Goal: Check status: Check status

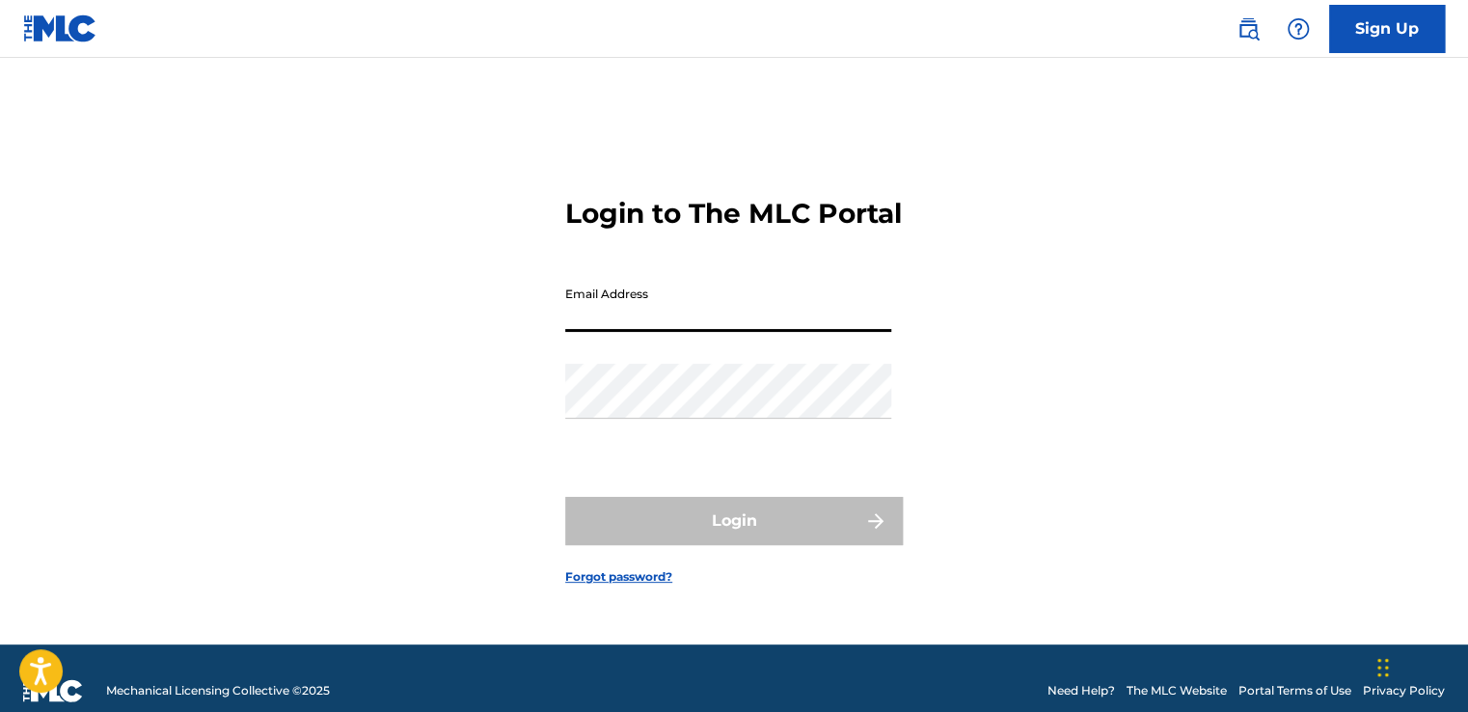
click at [635, 330] on input "Email Address" at bounding box center [728, 304] width 326 height 55
type input "[EMAIL_ADDRESS][DOMAIN_NAME]"
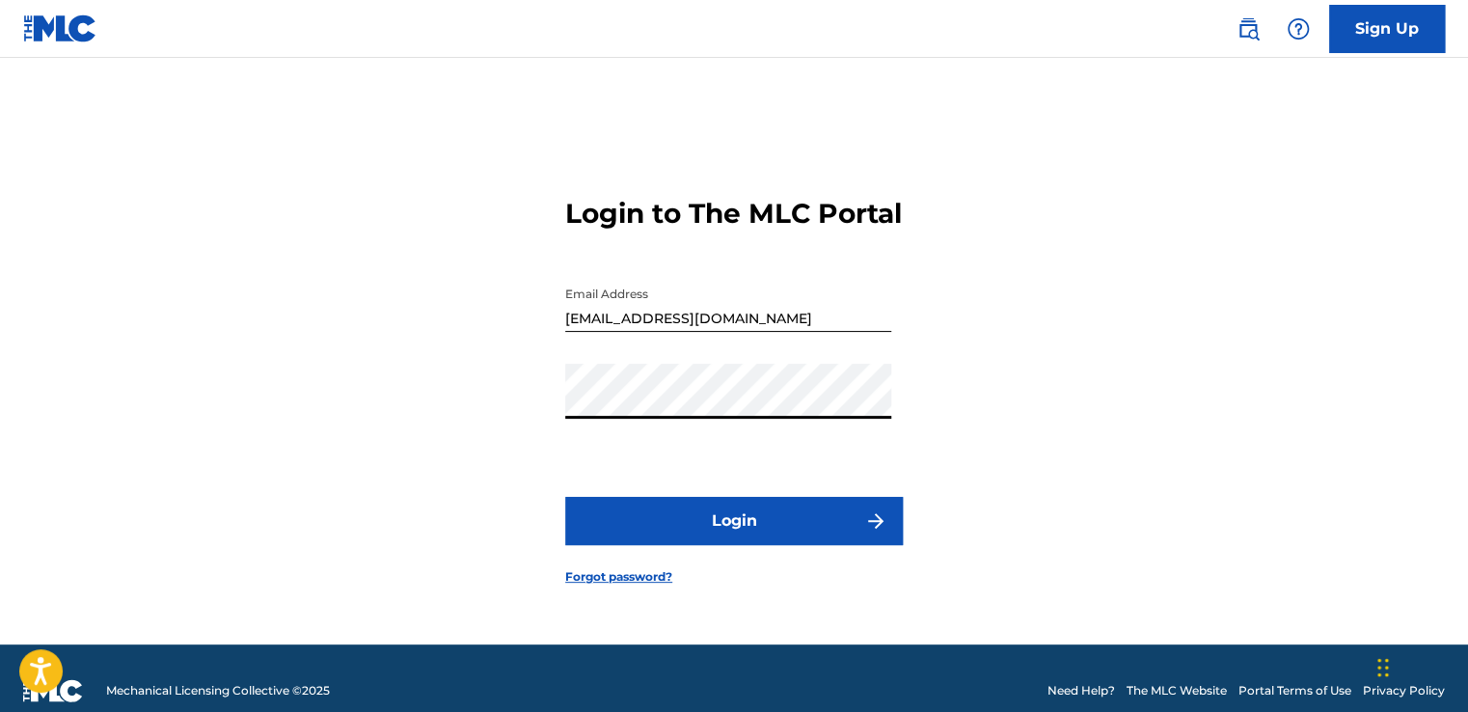
click at [565, 497] on button "Login" at bounding box center [734, 521] width 338 height 48
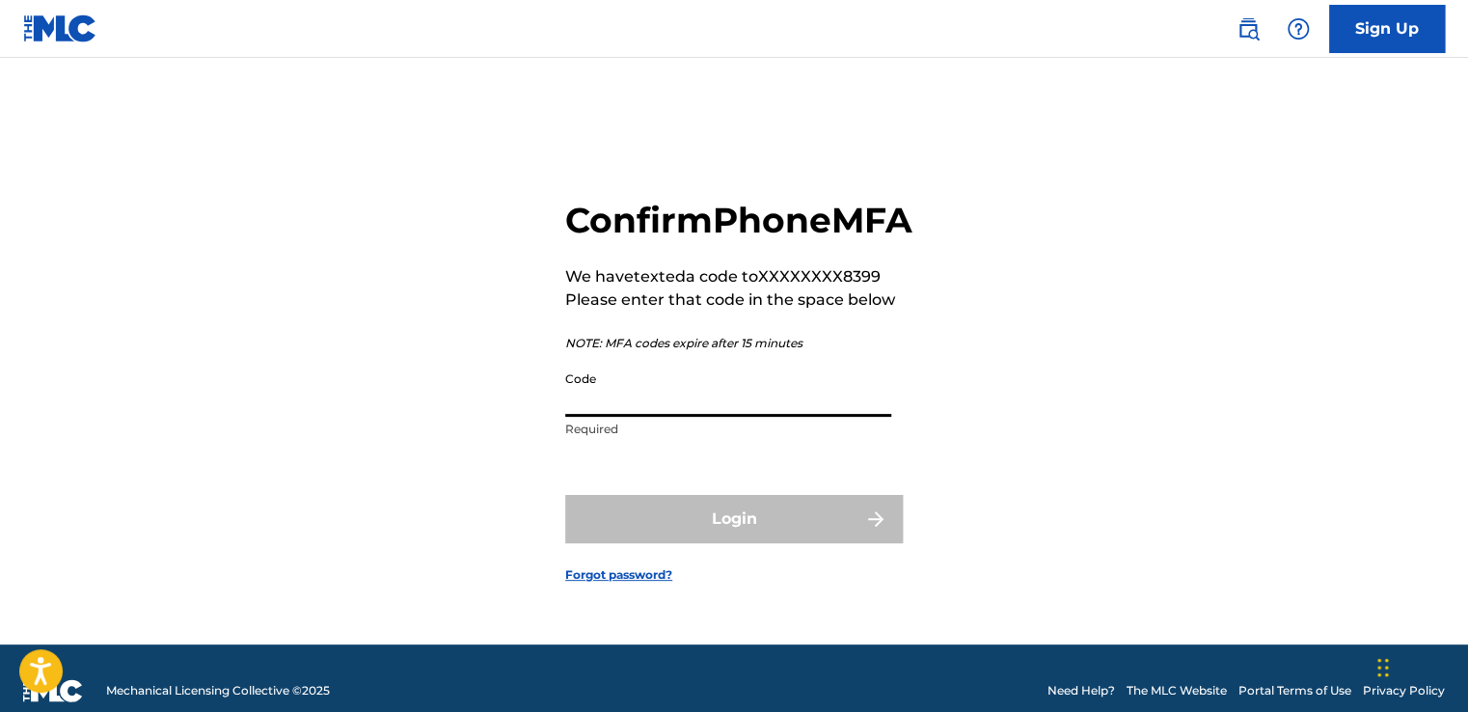
click at [645, 411] on input "Code" at bounding box center [728, 389] width 326 height 55
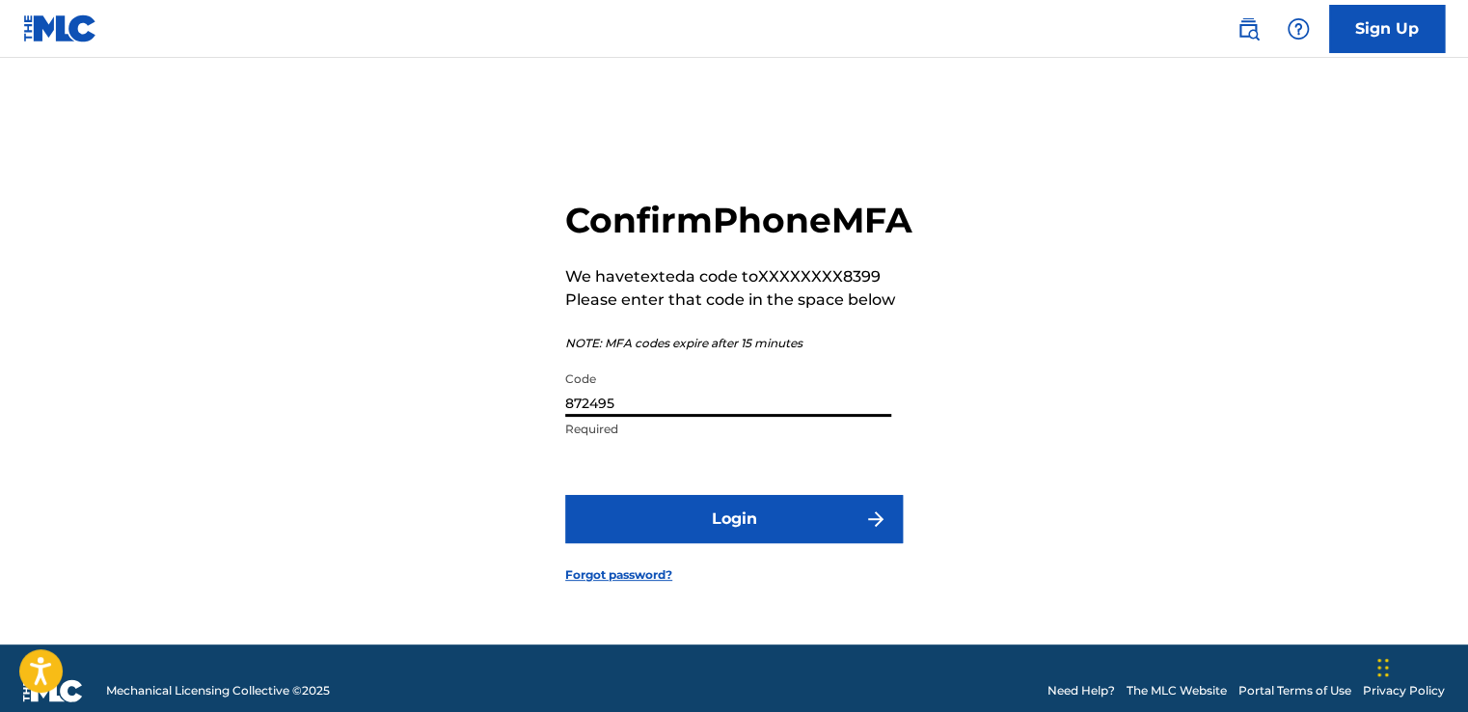
type input "872495"
click at [745, 543] on button "Login" at bounding box center [734, 519] width 338 height 48
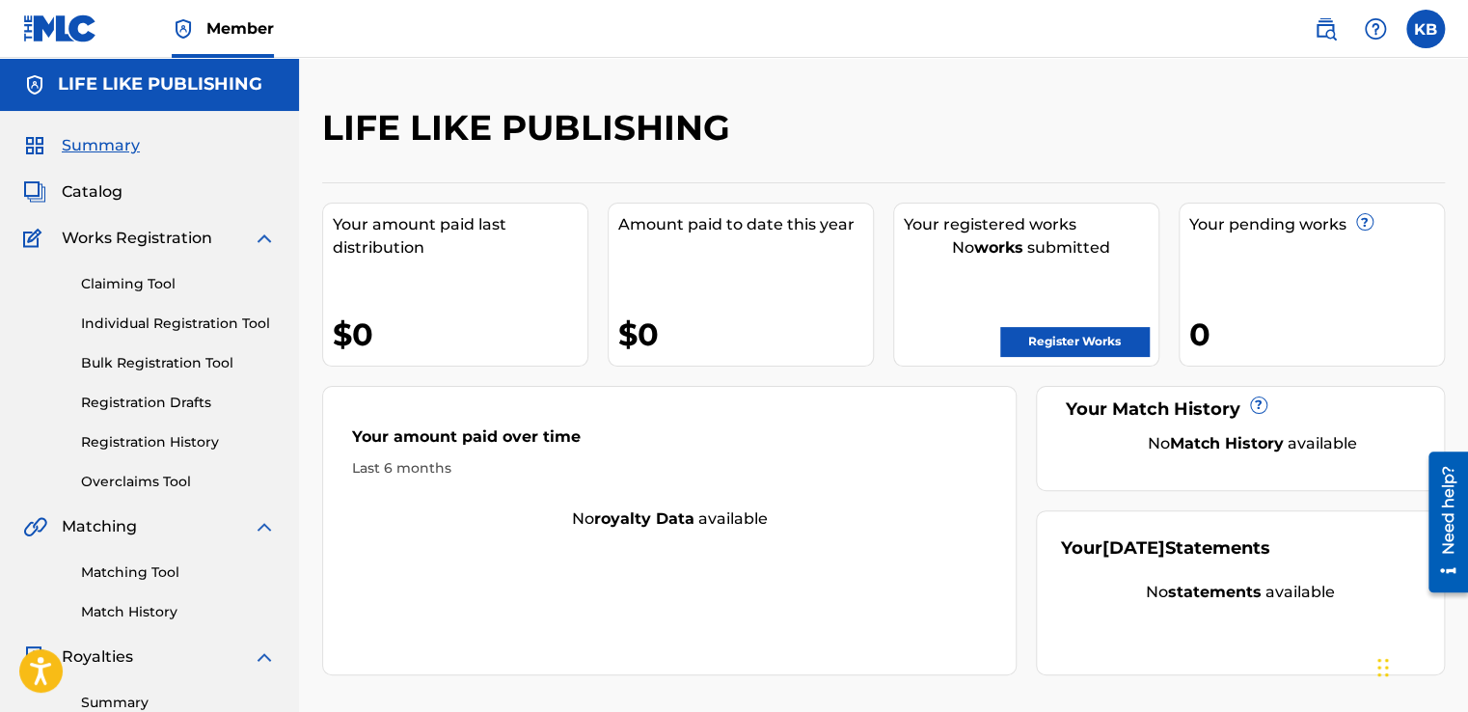
click at [1307, 226] on div "Your pending works ?" at bounding box center [1316, 224] width 255 height 23
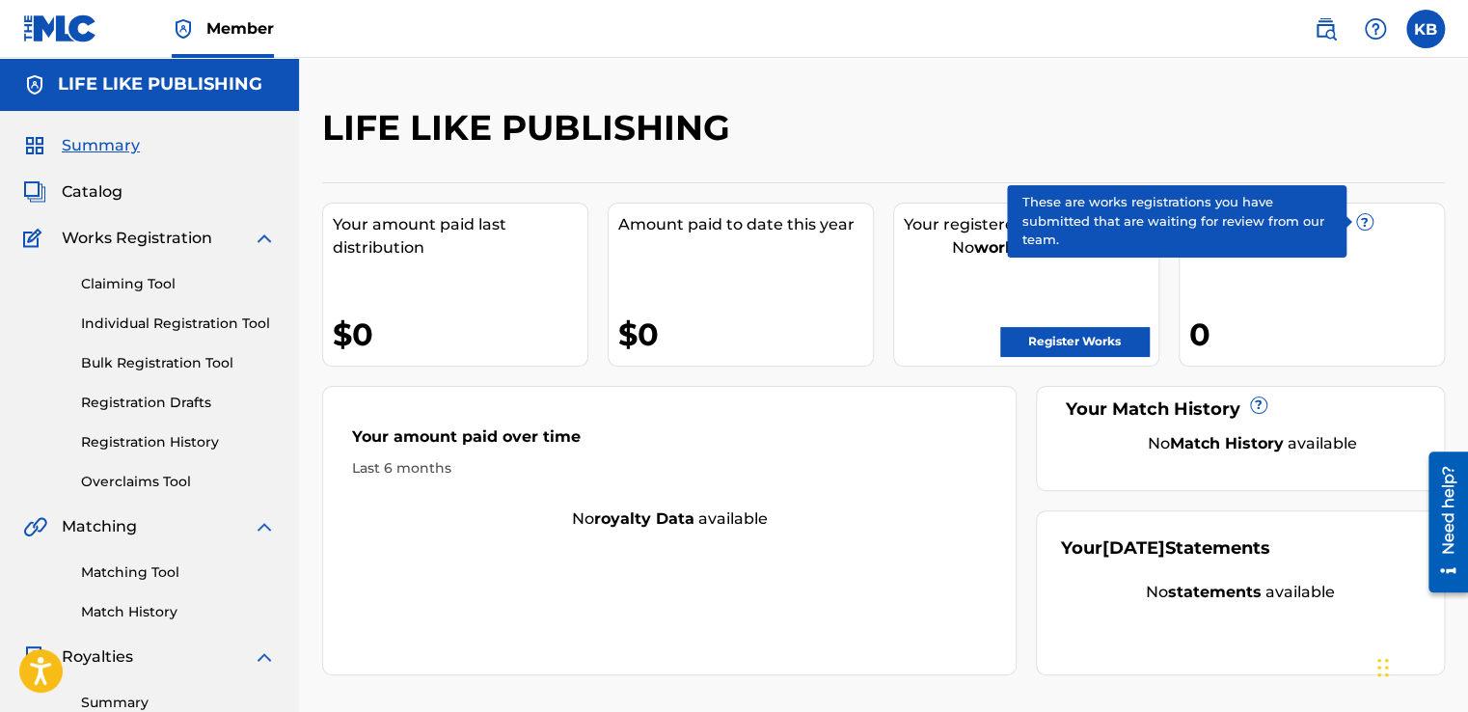
click at [1363, 223] on span "?" at bounding box center [1364, 221] width 15 height 15
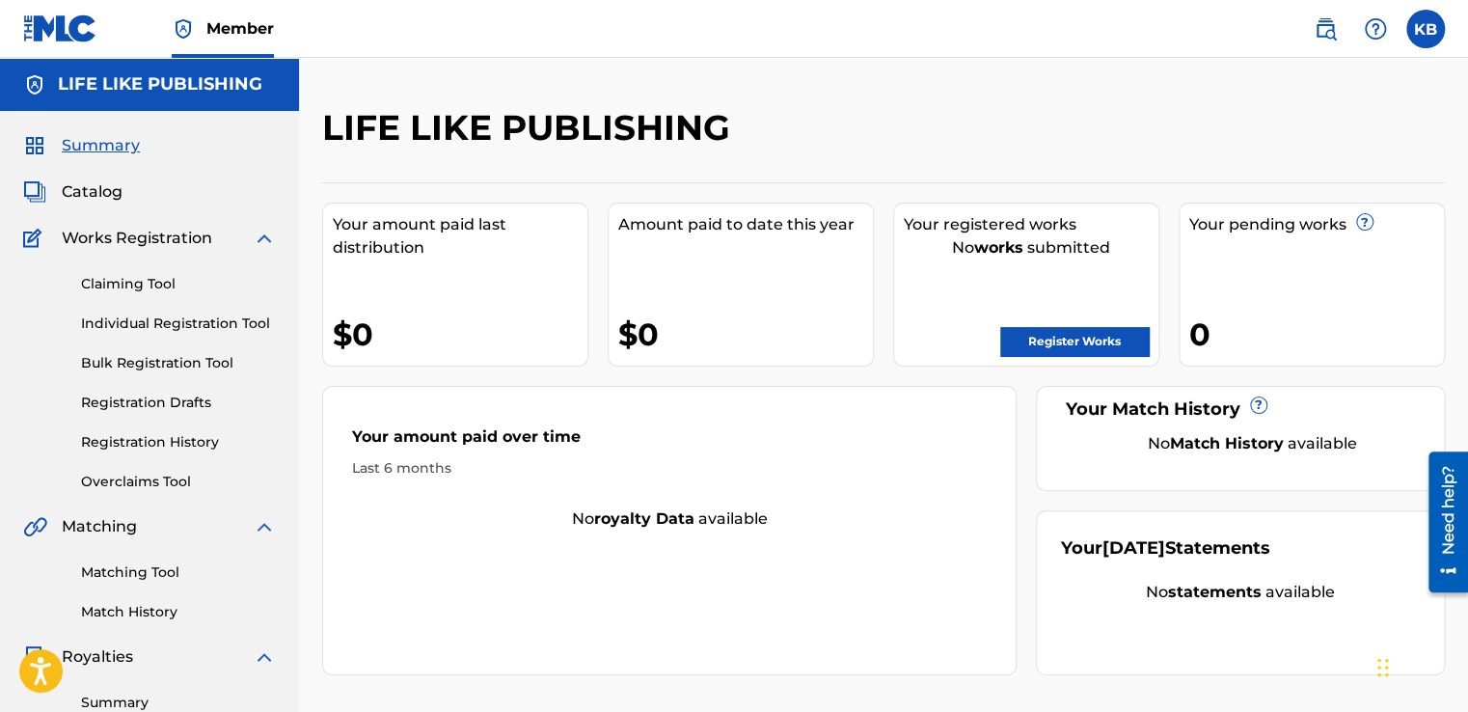
click at [139, 444] on link "Registration History" at bounding box center [178, 442] width 195 height 20
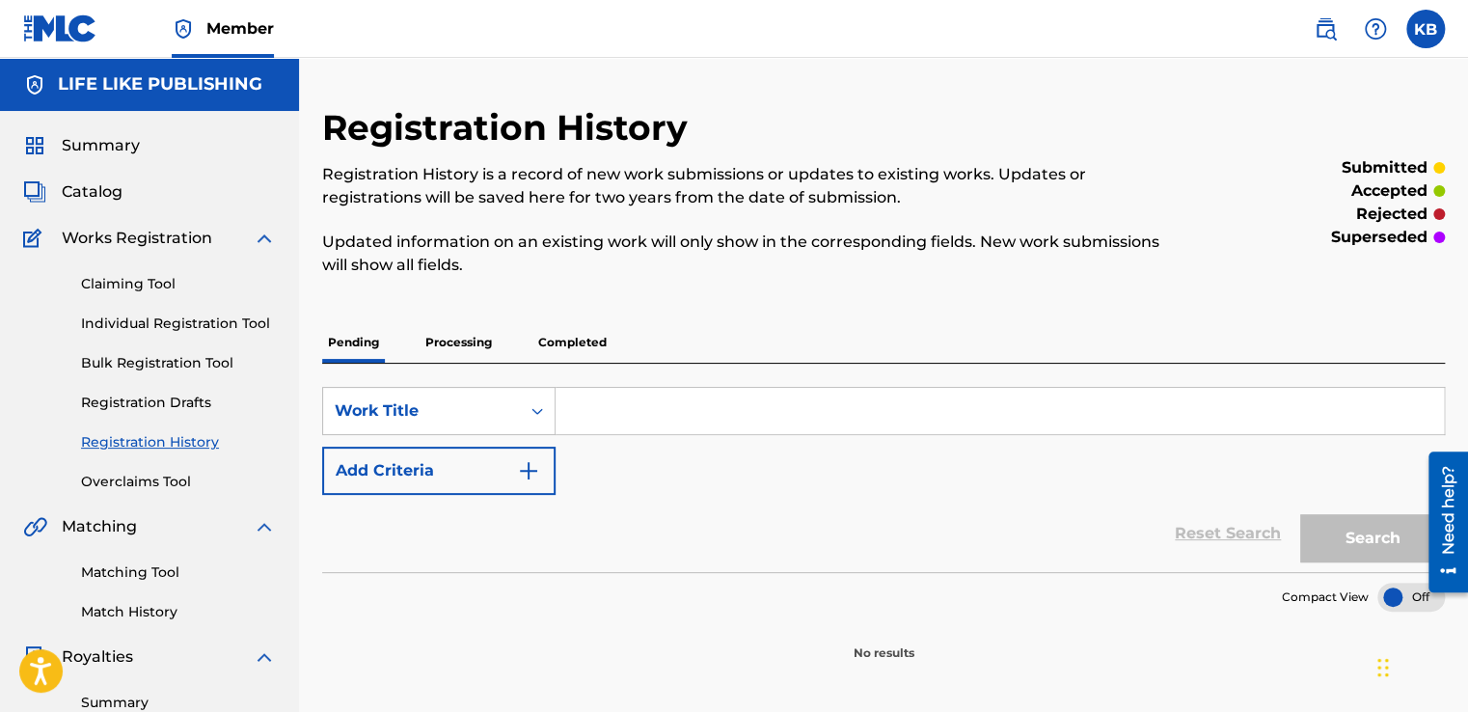
click at [461, 332] on p "Processing" at bounding box center [459, 342] width 78 height 41
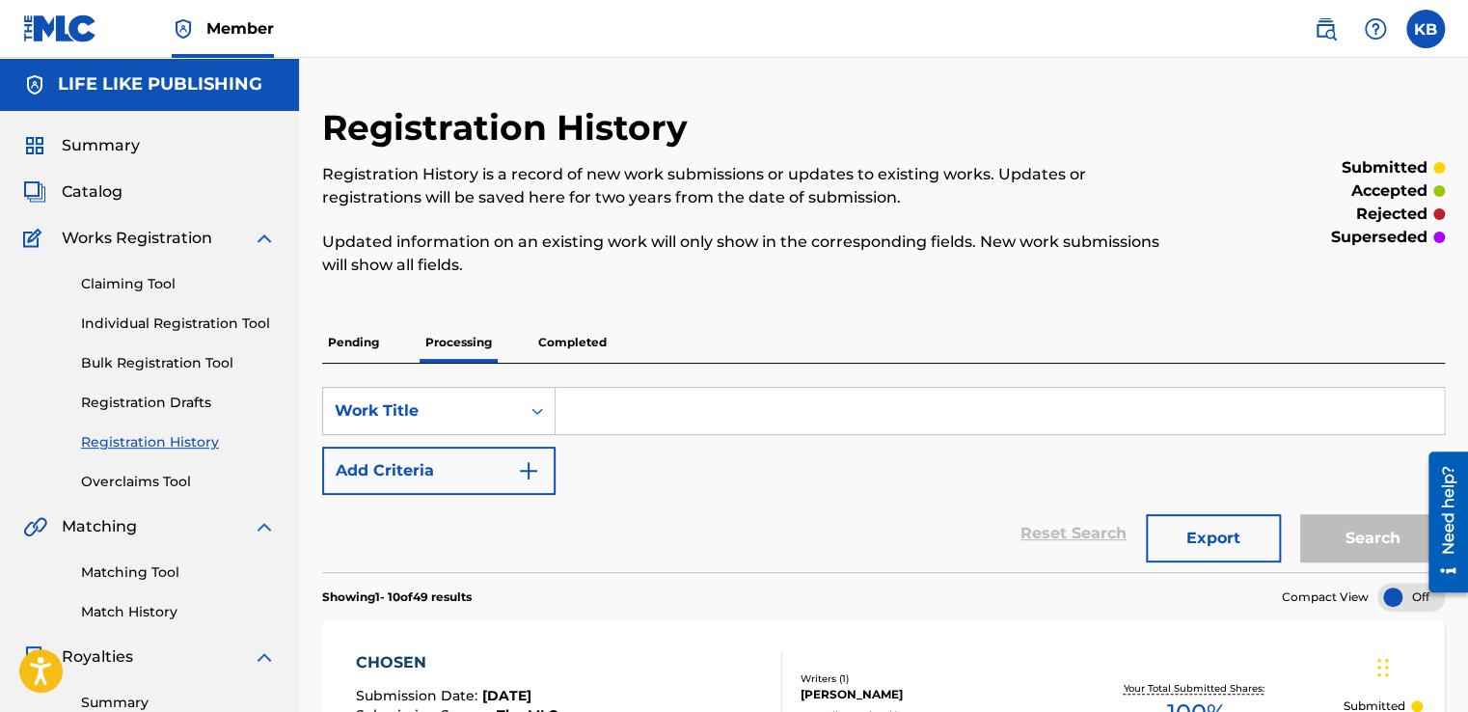
click at [571, 341] on p "Completed" at bounding box center [572, 342] width 80 height 41
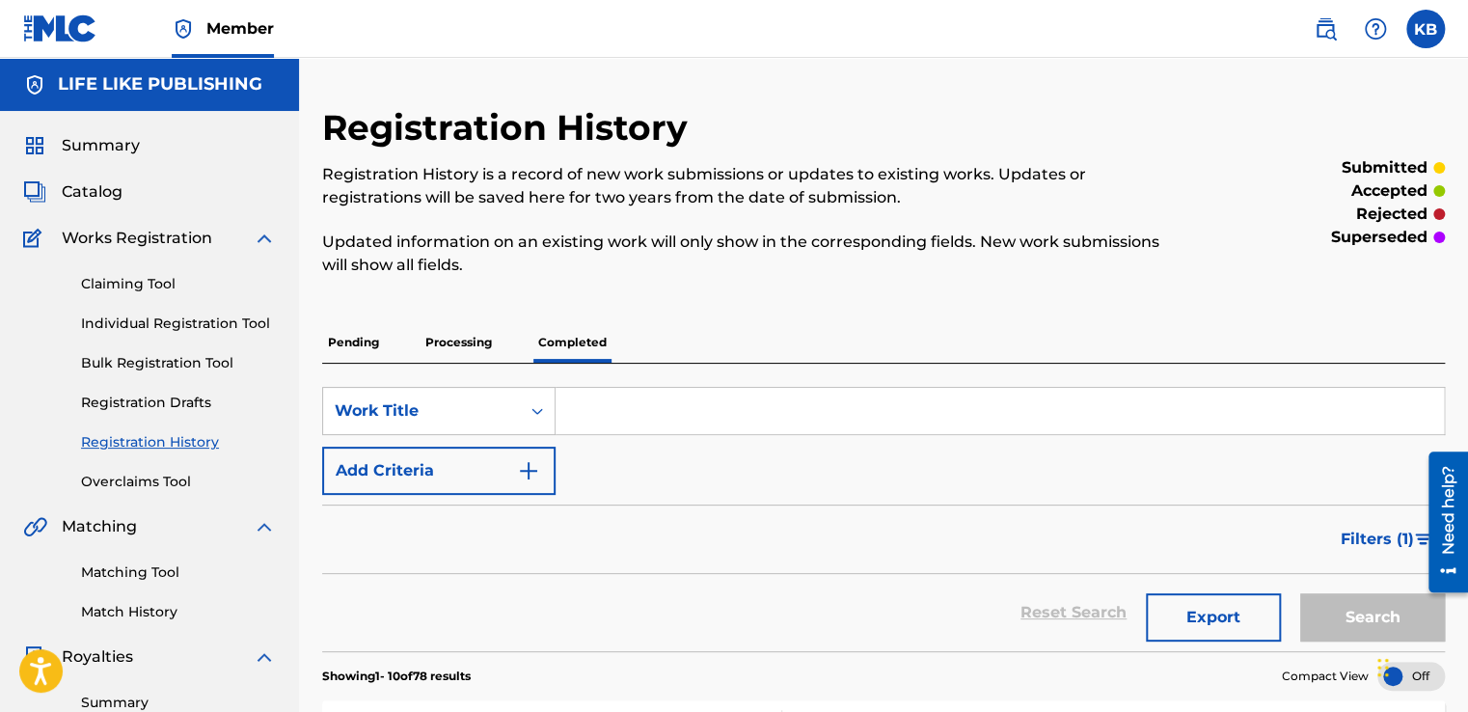
click at [444, 339] on p "Processing" at bounding box center [459, 342] width 78 height 41
